Goal: Entertainment & Leisure: Consume media (video, audio)

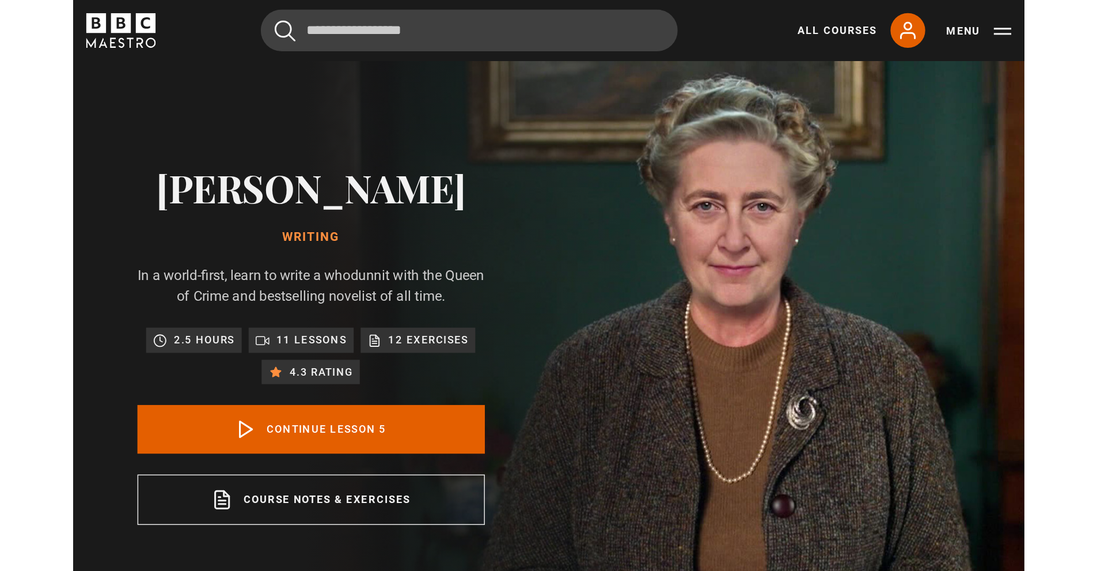
scroll to position [488, 0]
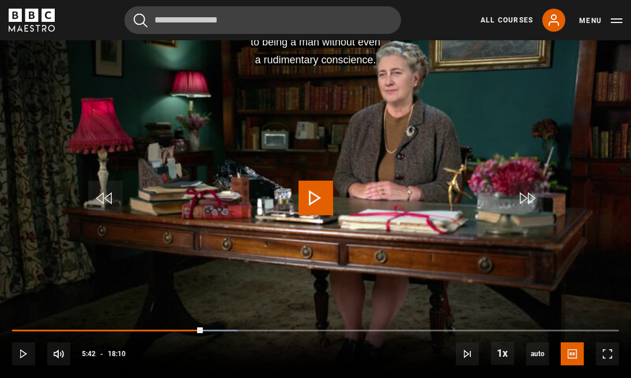
click at [322, 199] on span "Video Player" at bounding box center [315, 198] width 35 height 35
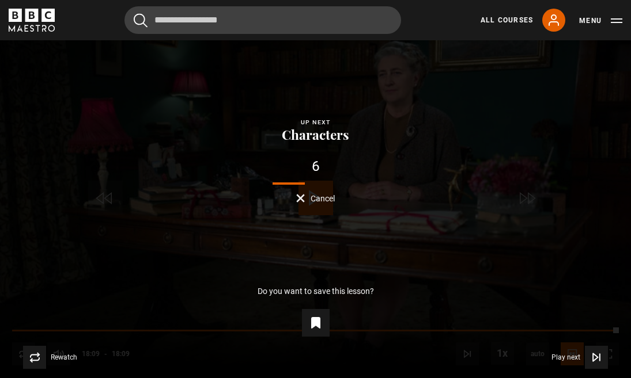
click at [331, 202] on span "Cancel" at bounding box center [322, 199] width 24 height 8
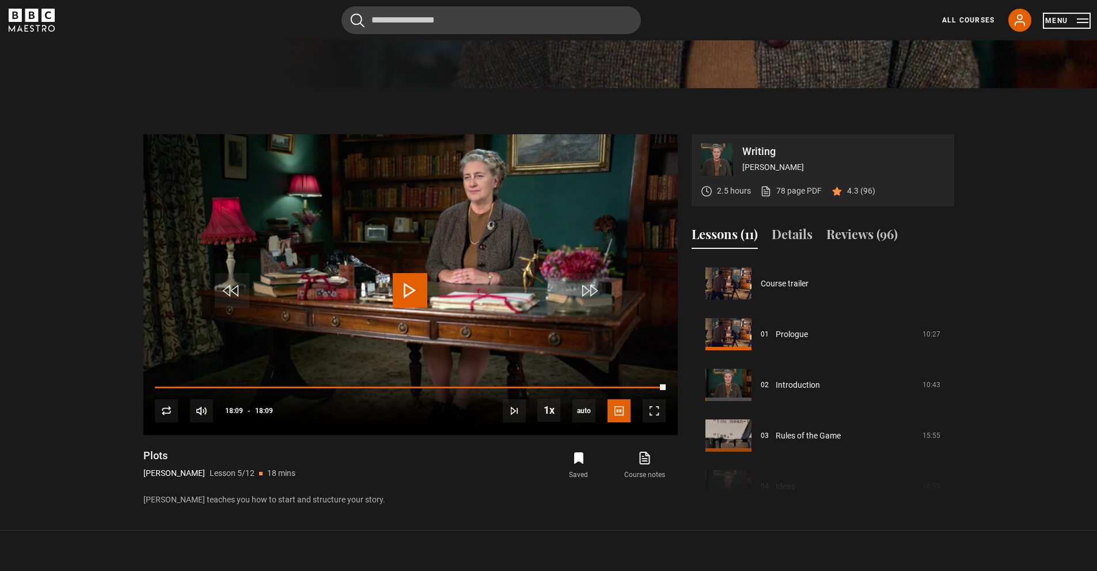
click at [630, 19] on button "Menu" at bounding box center [1066, 21] width 43 height 12
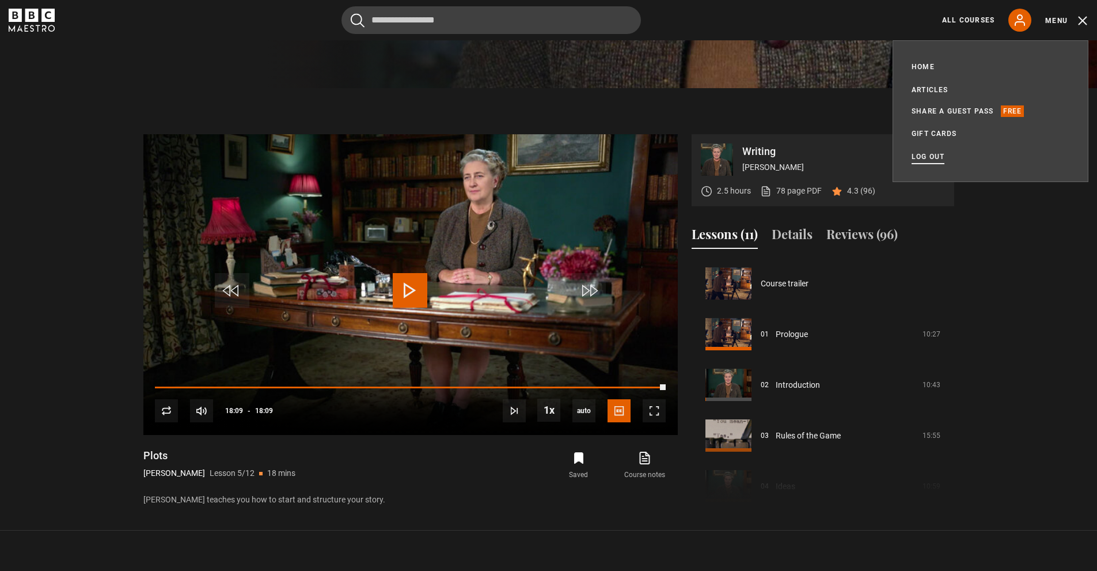
click at [630, 156] on link "Log out" at bounding box center [928, 157] width 33 height 12
